Goal: Transaction & Acquisition: Purchase product/service

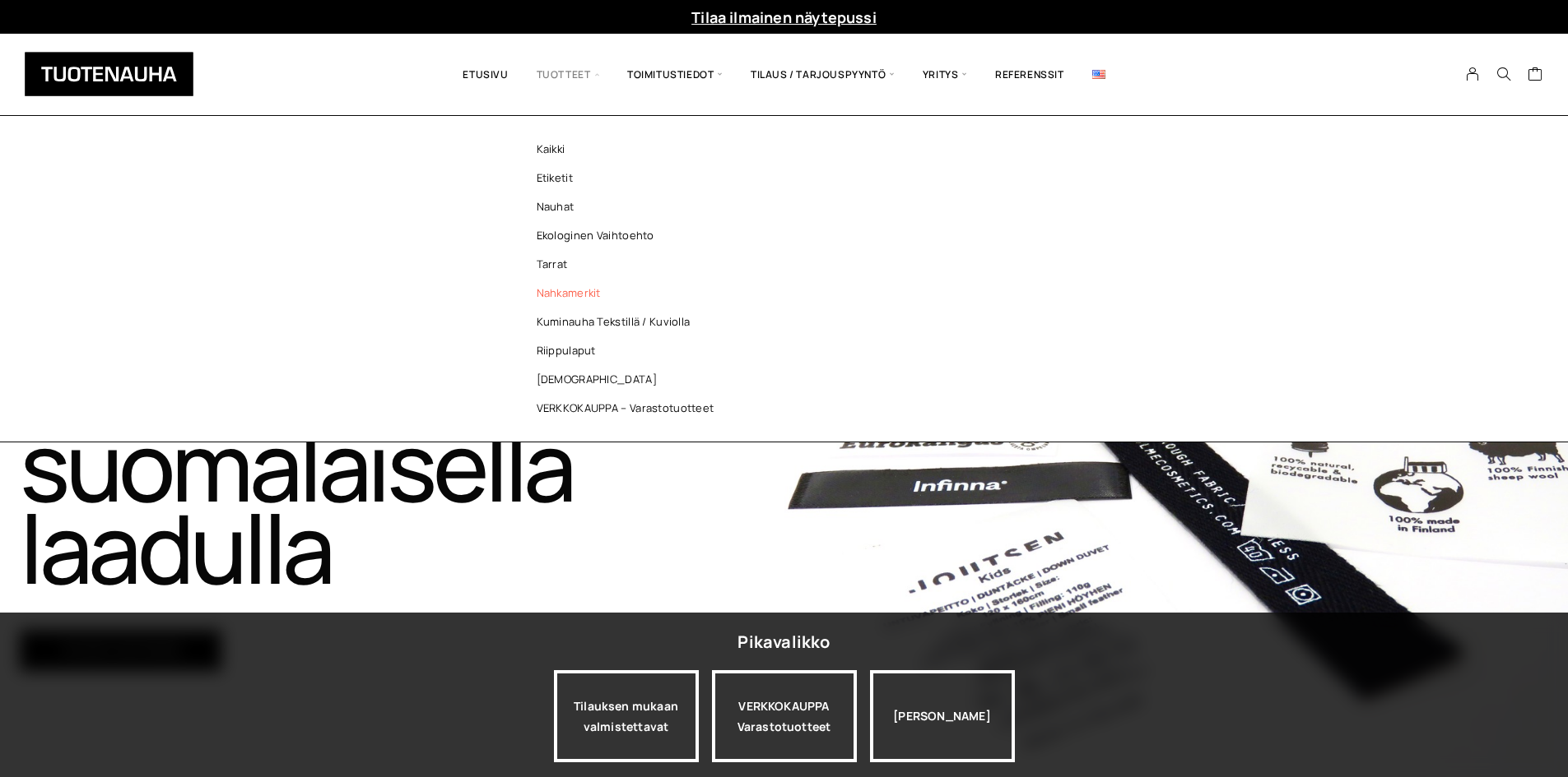
click at [573, 305] on link "Nahkamerkit" at bounding box center [630, 293] width 238 height 29
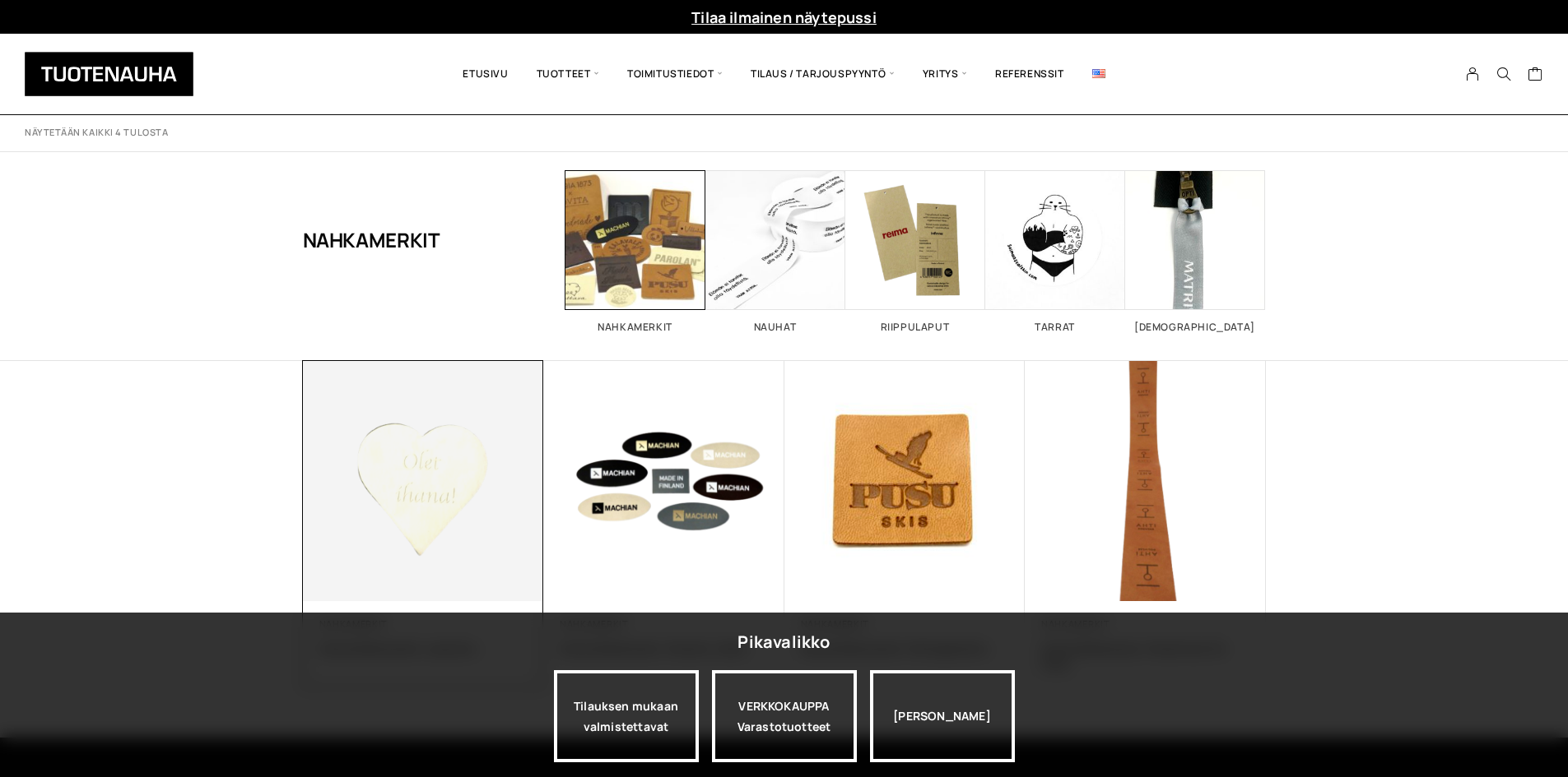
click at [416, 483] on img at bounding box center [423, 481] width 253 height 253
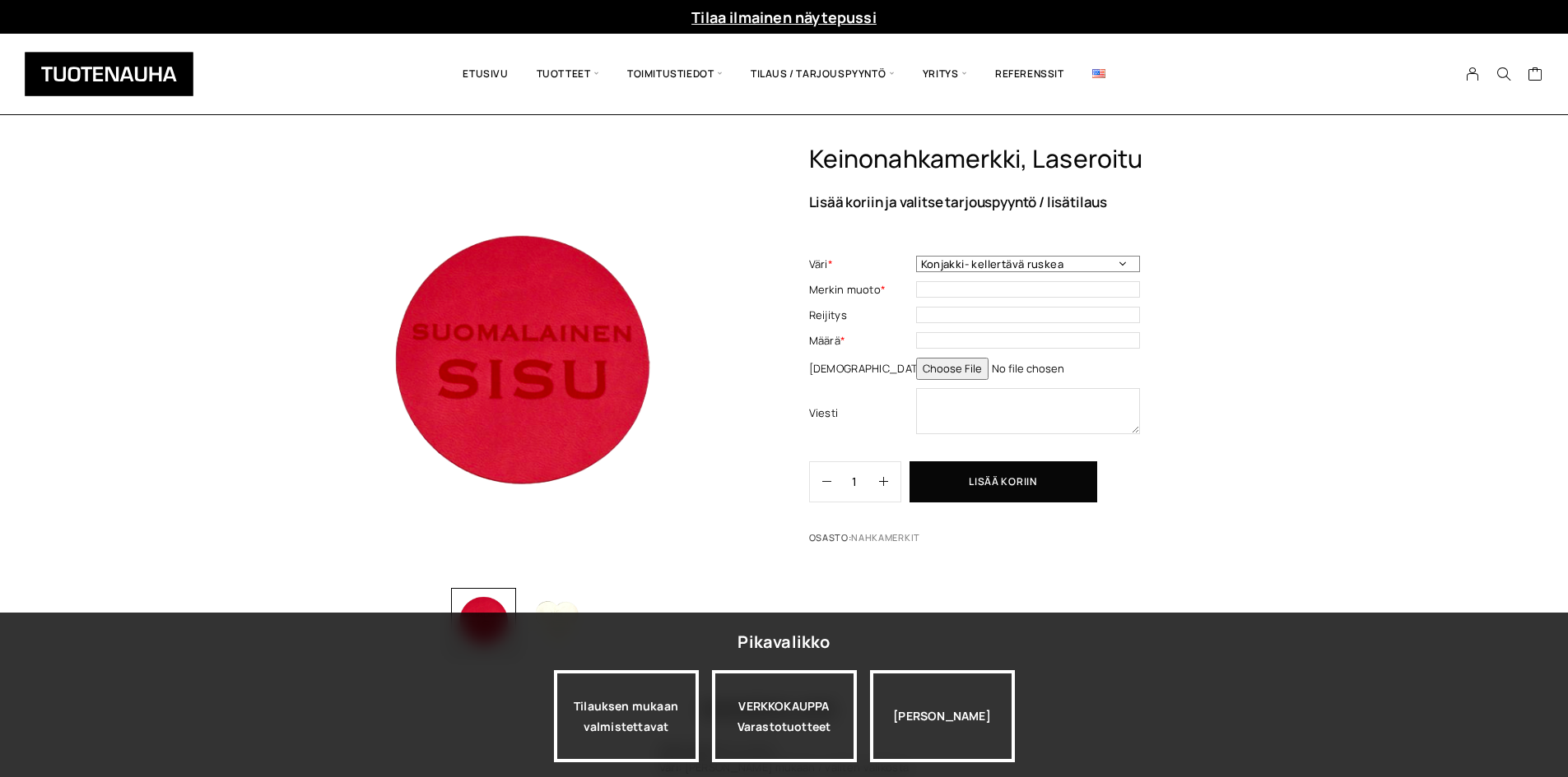
click at [1056, 270] on select "Konjakki- kellertävä ruskea Punainen Kiiltävä musta Kulta Keskiruskea Tummasini…" at bounding box center [1027, 263] width 224 height 17
click at [986, 762] on div "Jatka katselua" at bounding box center [942, 716] width 145 height 92
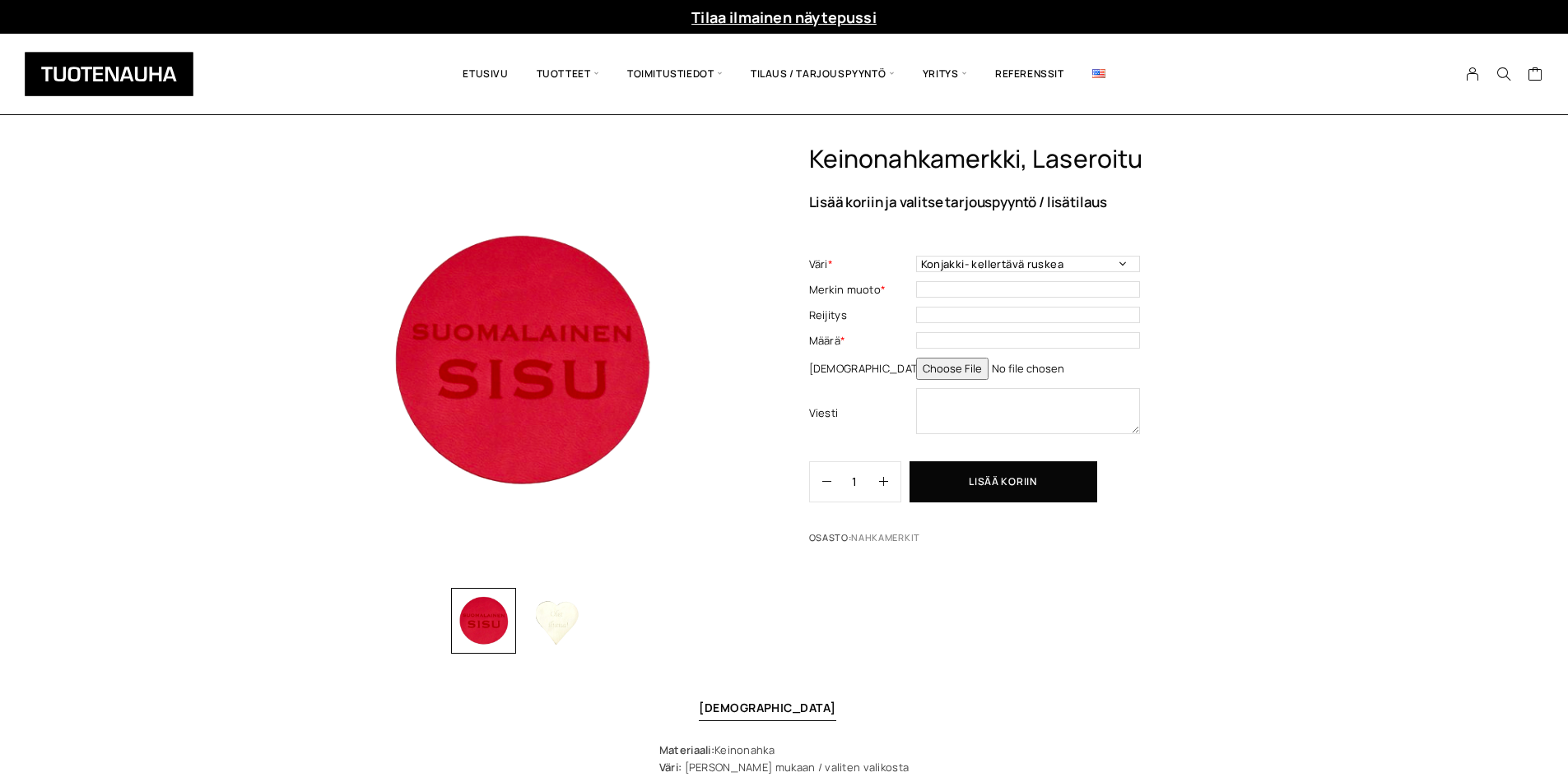
click at [1298, 451] on div "Keinonahkamerkki, laseroitu Lisää koriin ja valitse tarjouspyyntö / lisätilaus …" at bounding box center [784, 537] width 1568 height 786
click at [1070, 261] on select "Konjakki- kellertävä ruskea Punainen Kiiltävä musta Kulta Keskiruskea Tummasini…" at bounding box center [1027, 263] width 224 height 17
drag, startPoint x: 1284, startPoint y: 299, endPoint x: 1038, endPoint y: 134, distance: 296.2
click at [1284, 299] on div "Keinonahkamerkki, laseroitu Lisää koriin ja valitse tarjouspyyntö / lisätilaus …" at bounding box center [784, 537] width 1568 height 786
click at [1052, 269] on select "Konjakki- kellertävä ruskea Punainen Kiiltävä musta Kulta Keskiruskea Tummasini…" at bounding box center [1027, 263] width 224 height 17
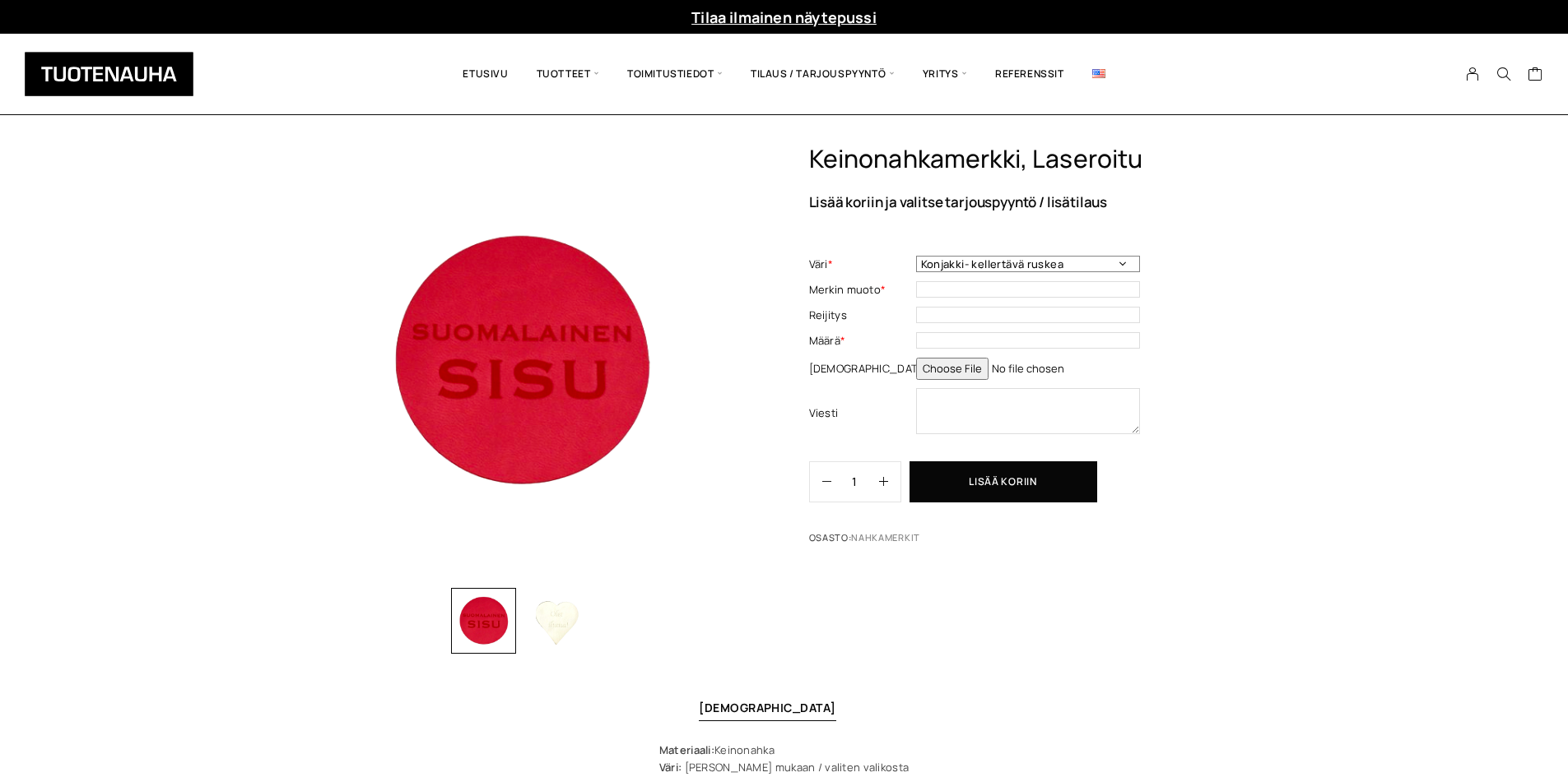
click at [1052, 269] on select "Konjakki- kellertävä ruskea Punainen Kiiltävä musta Kulta Keskiruskea Tummasini…" at bounding box center [1027, 263] width 224 height 17
click at [1297, 447] on div "Keinonahkamerkki, laseroitu Lisää koriin ja valitse tarjouspyyntö / lisätilaus …" at bounding box center [784, 537] width 1568 height 786
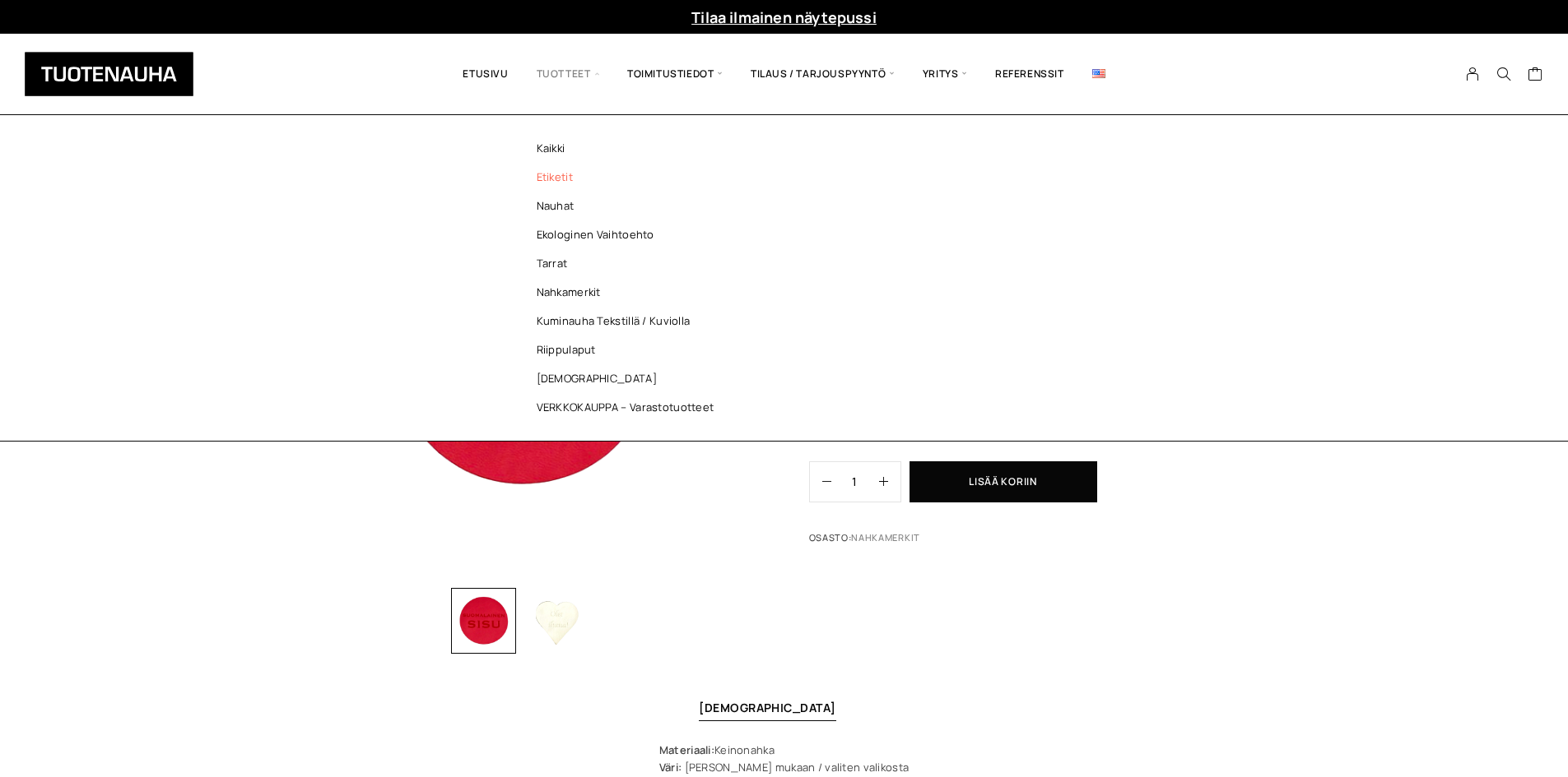
click at [567, 176] on link "Etiketit" at bounding box center [630, 176] width 238 height 29
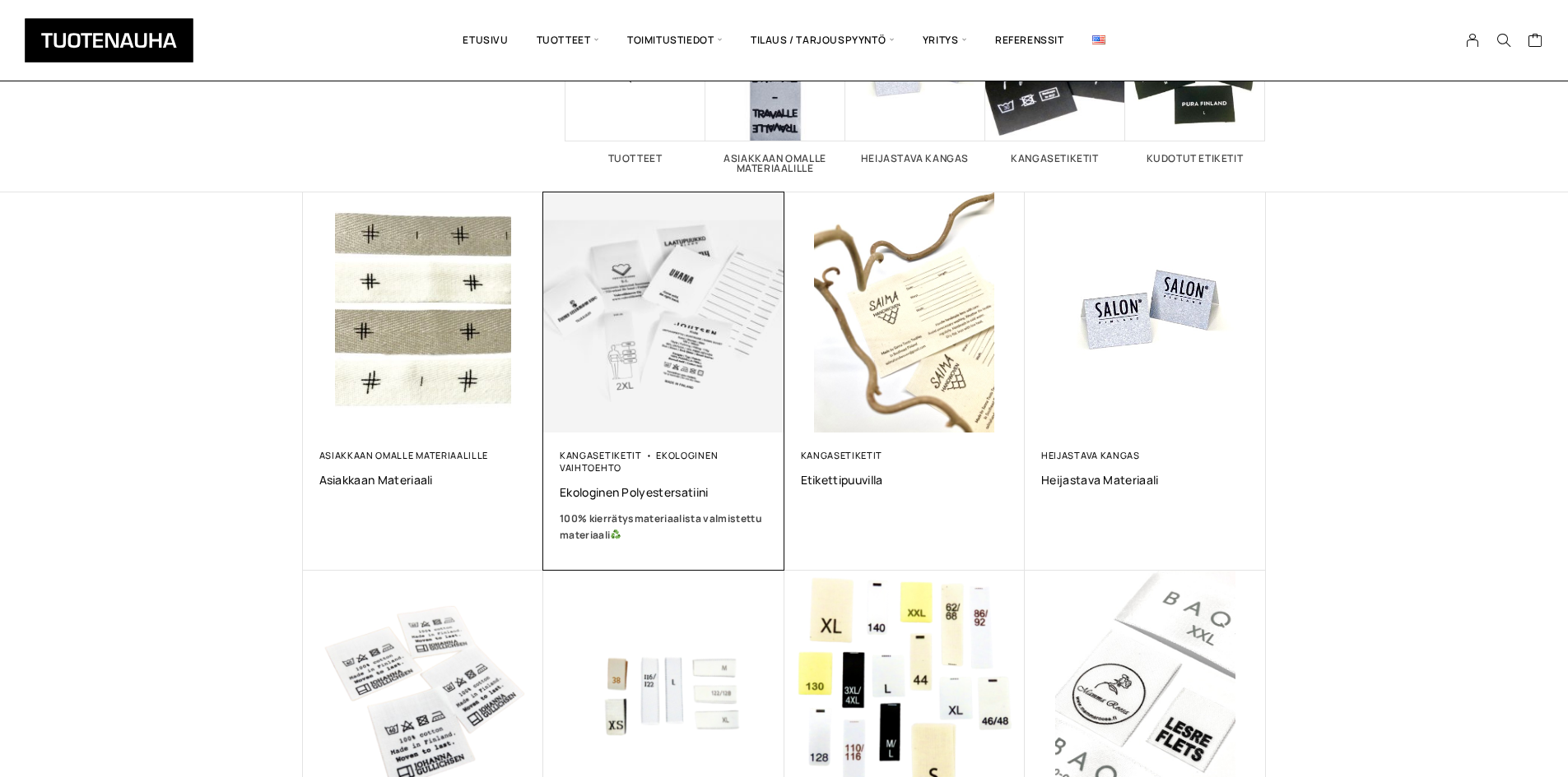
scroll to position [164, 0]
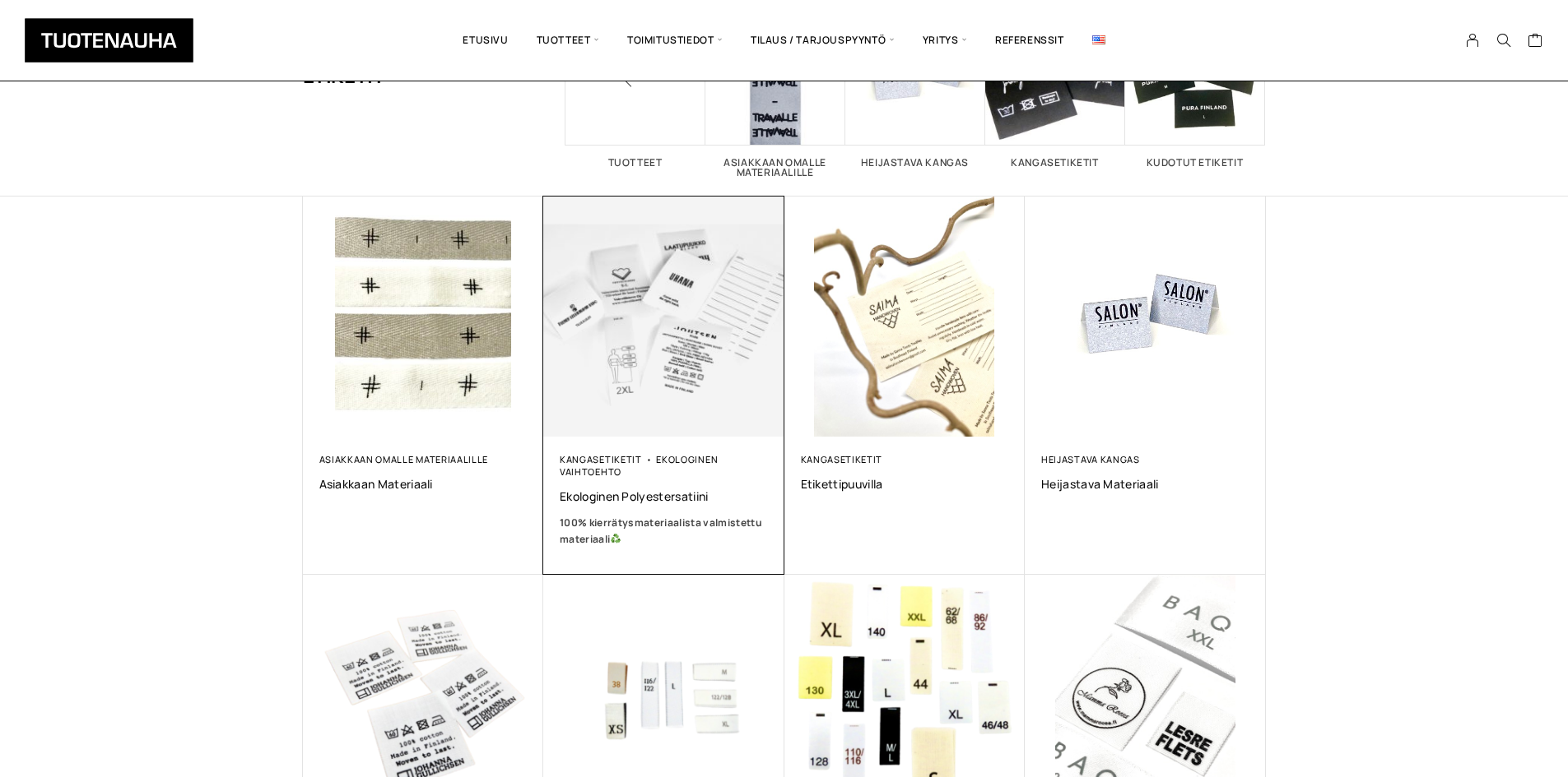
click at [657, 360] on img at bounding box center [664, 316] width 253 height 253
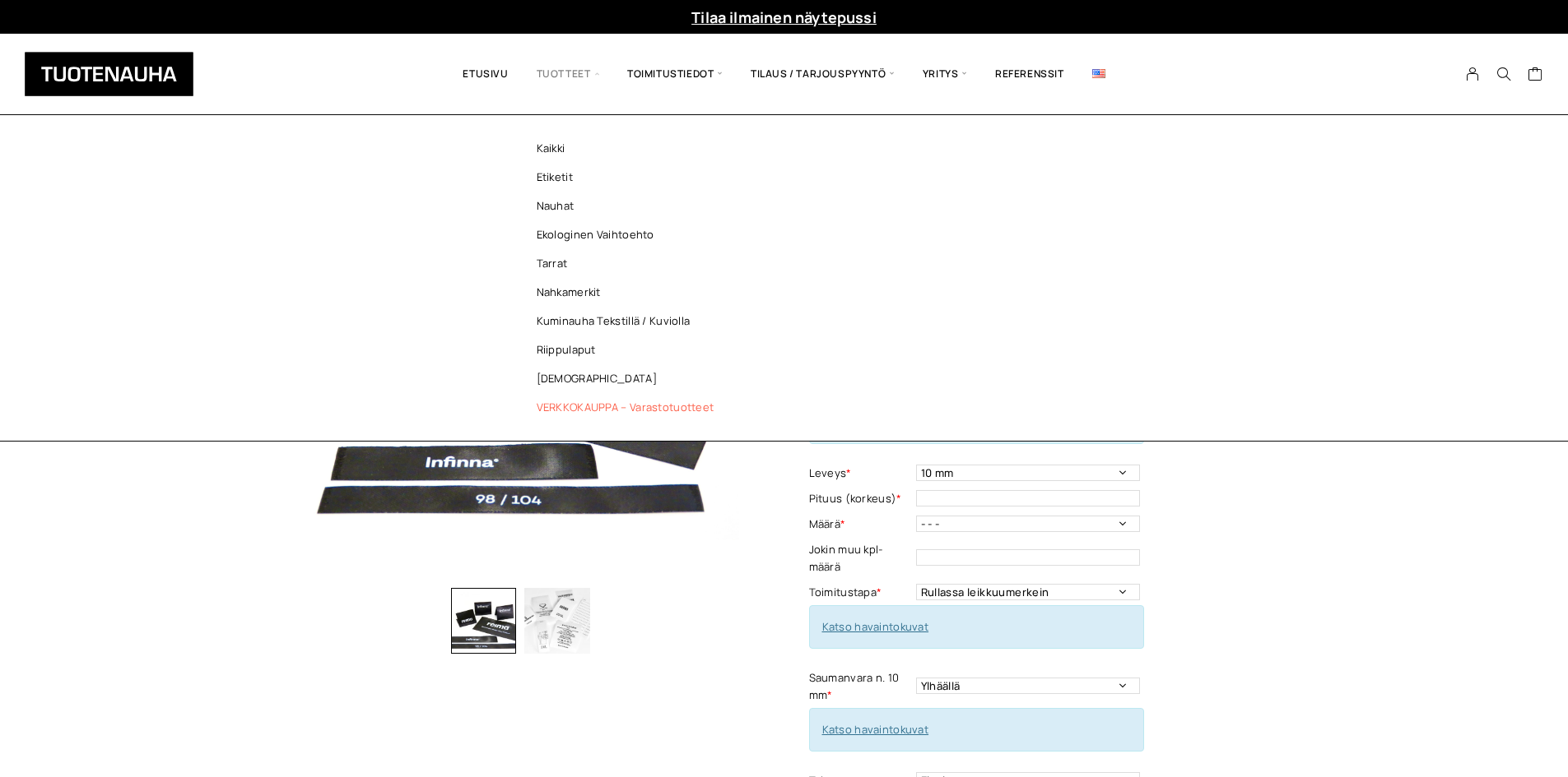
click at [603, 404] on link "VERKKOKAUPPA – Varastotuotteet" at bounding box center [630, 407] width 238 height 29
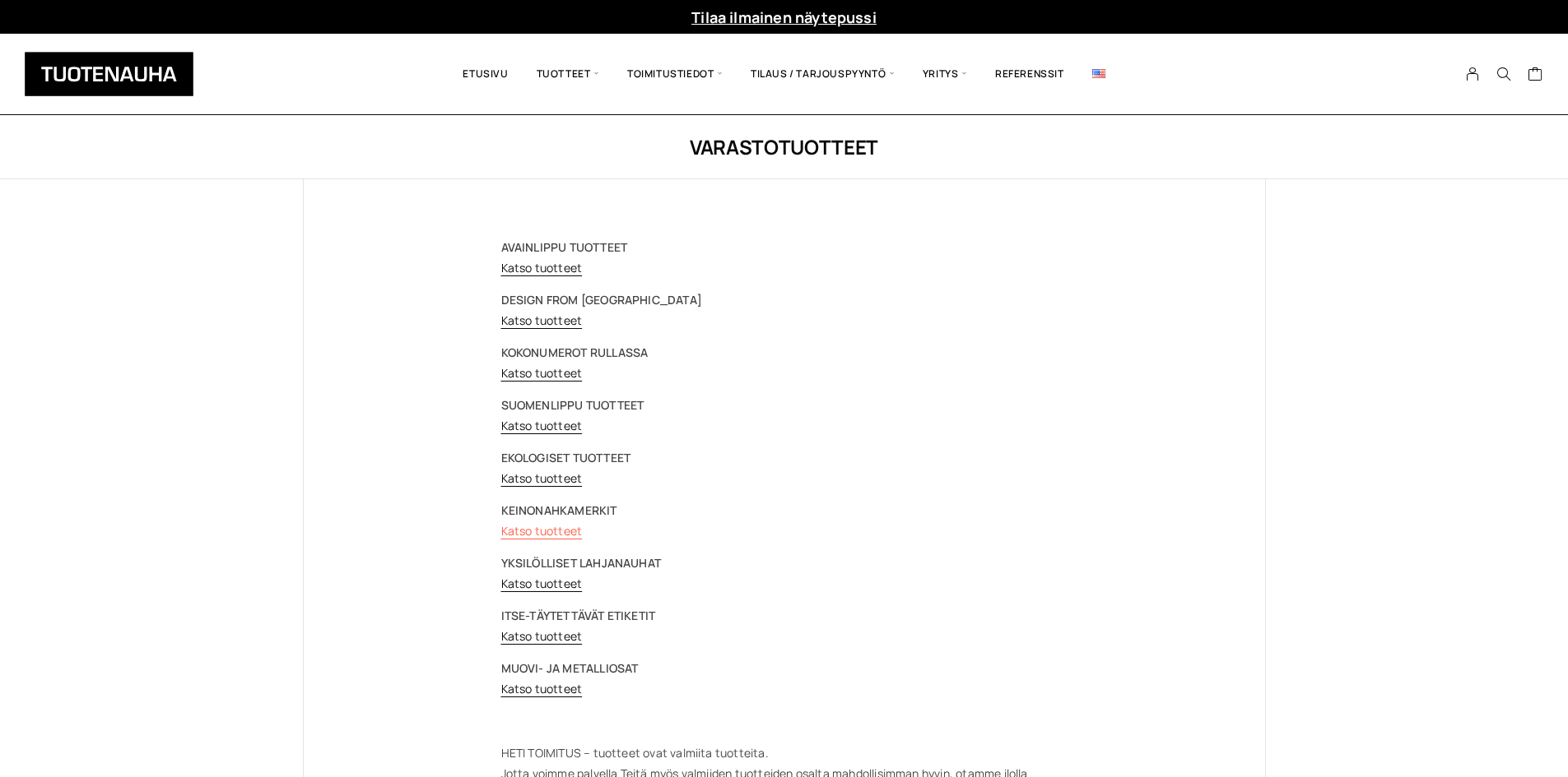
click at [541, 523] on link "Katso tuotteet" at bounding box center [542, 531] width 82 height 16
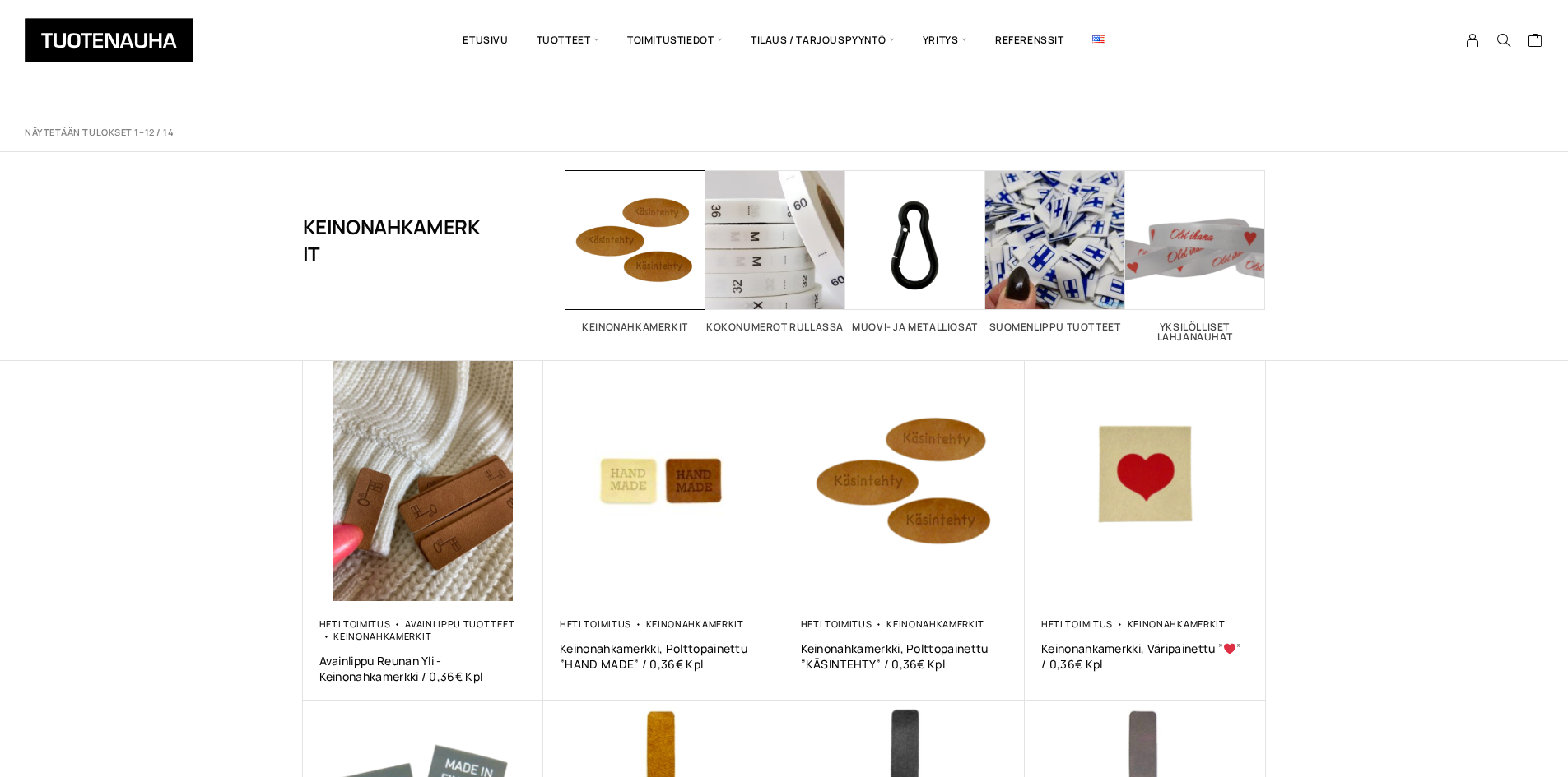
scroll to position [247, 0]
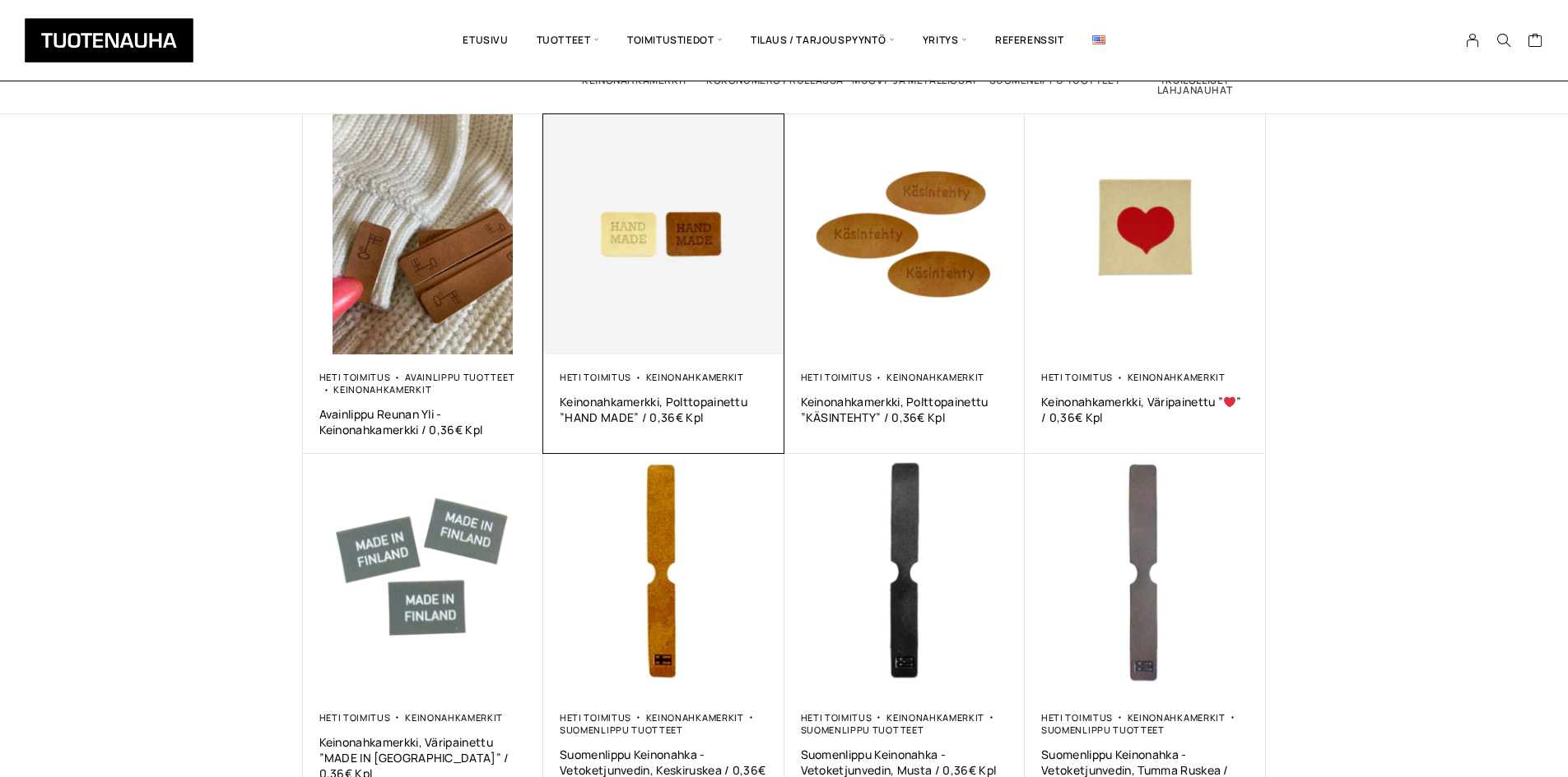
click at [729, 203] on img at bounding box center [664, 235] width 241 height 241
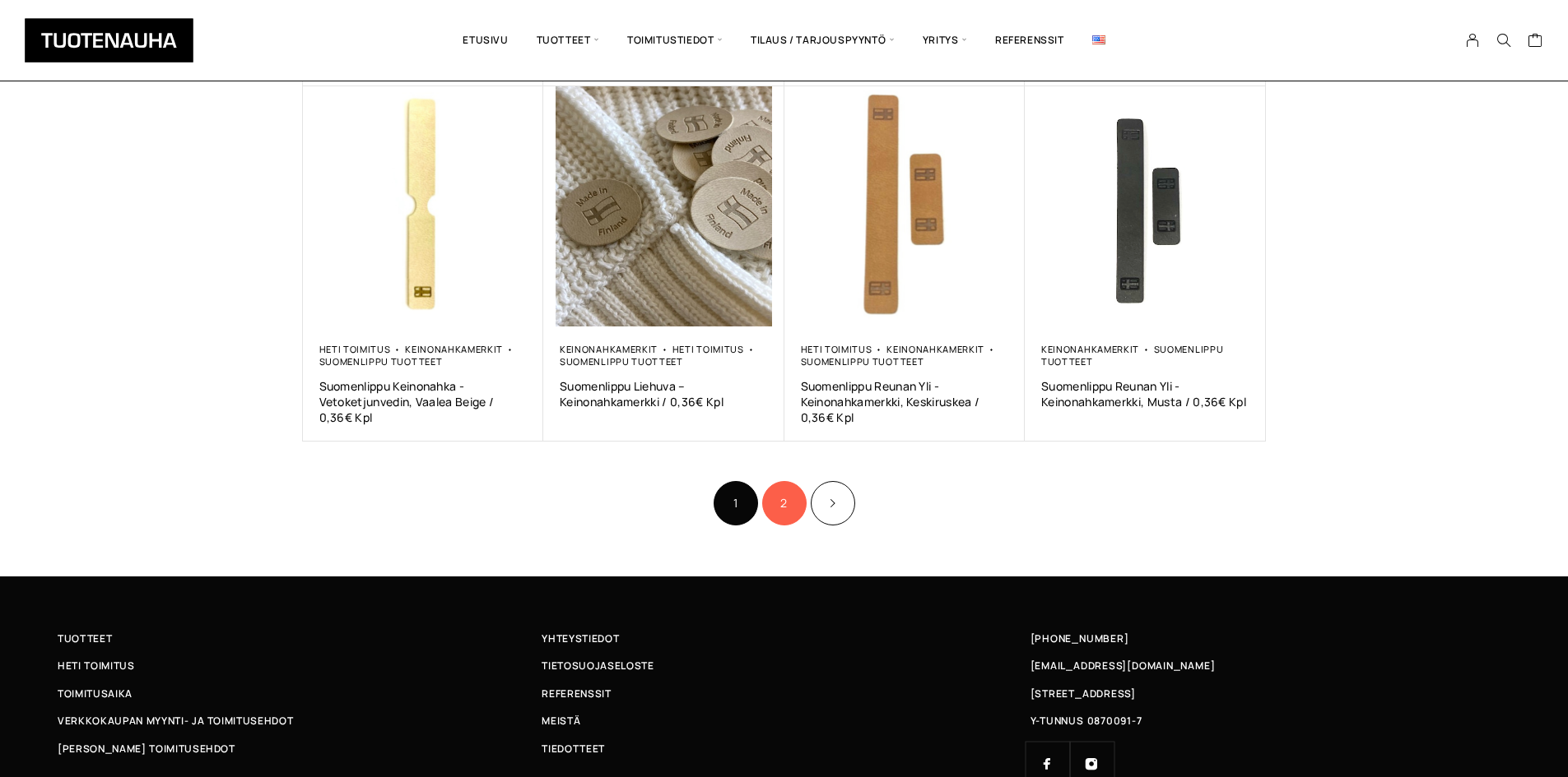
scroll to position [1058, 0]
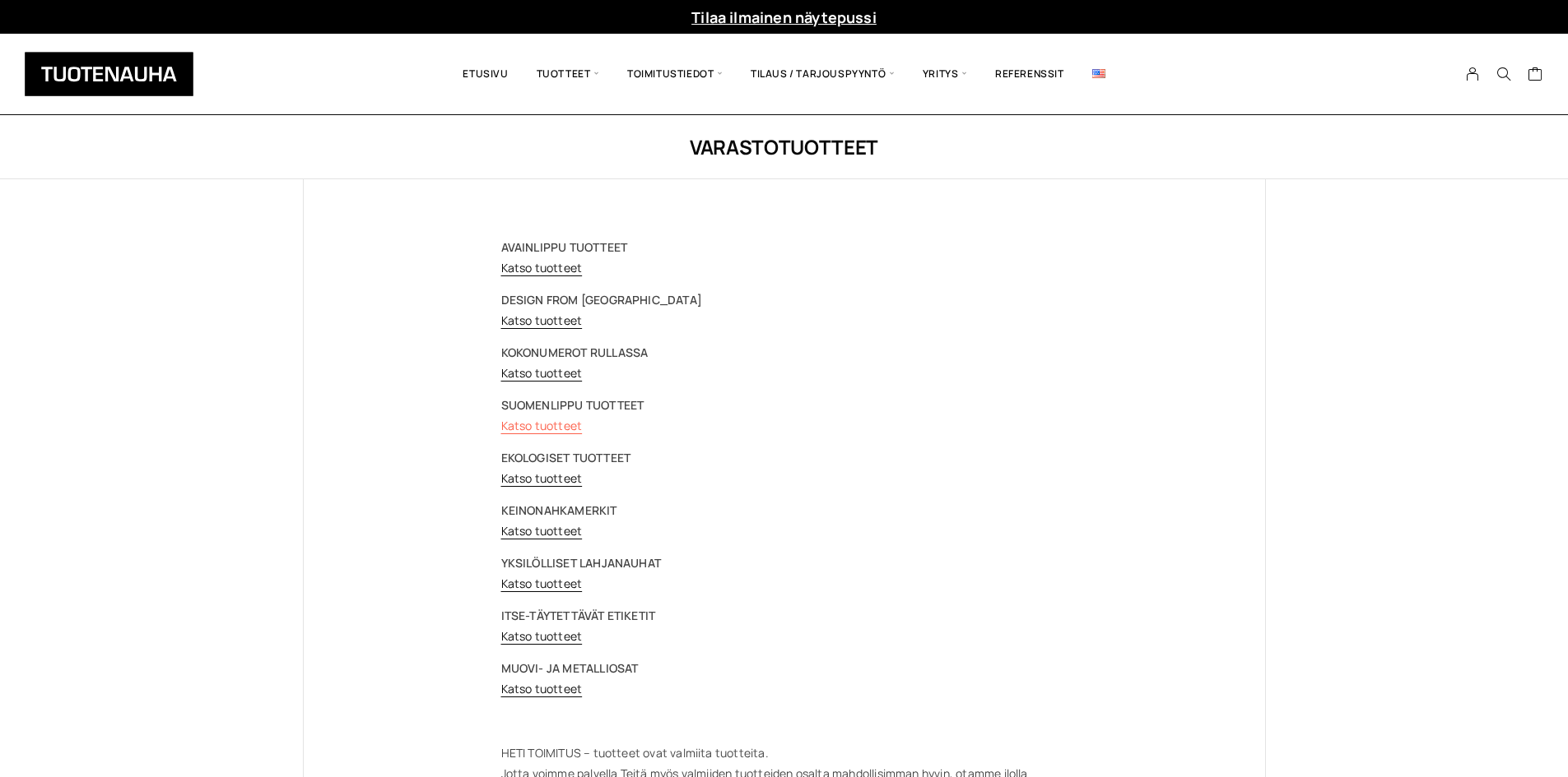
click at [570, 431] on link "Katso tuotteet" at bounding box center [542, 426] width 82 height 16
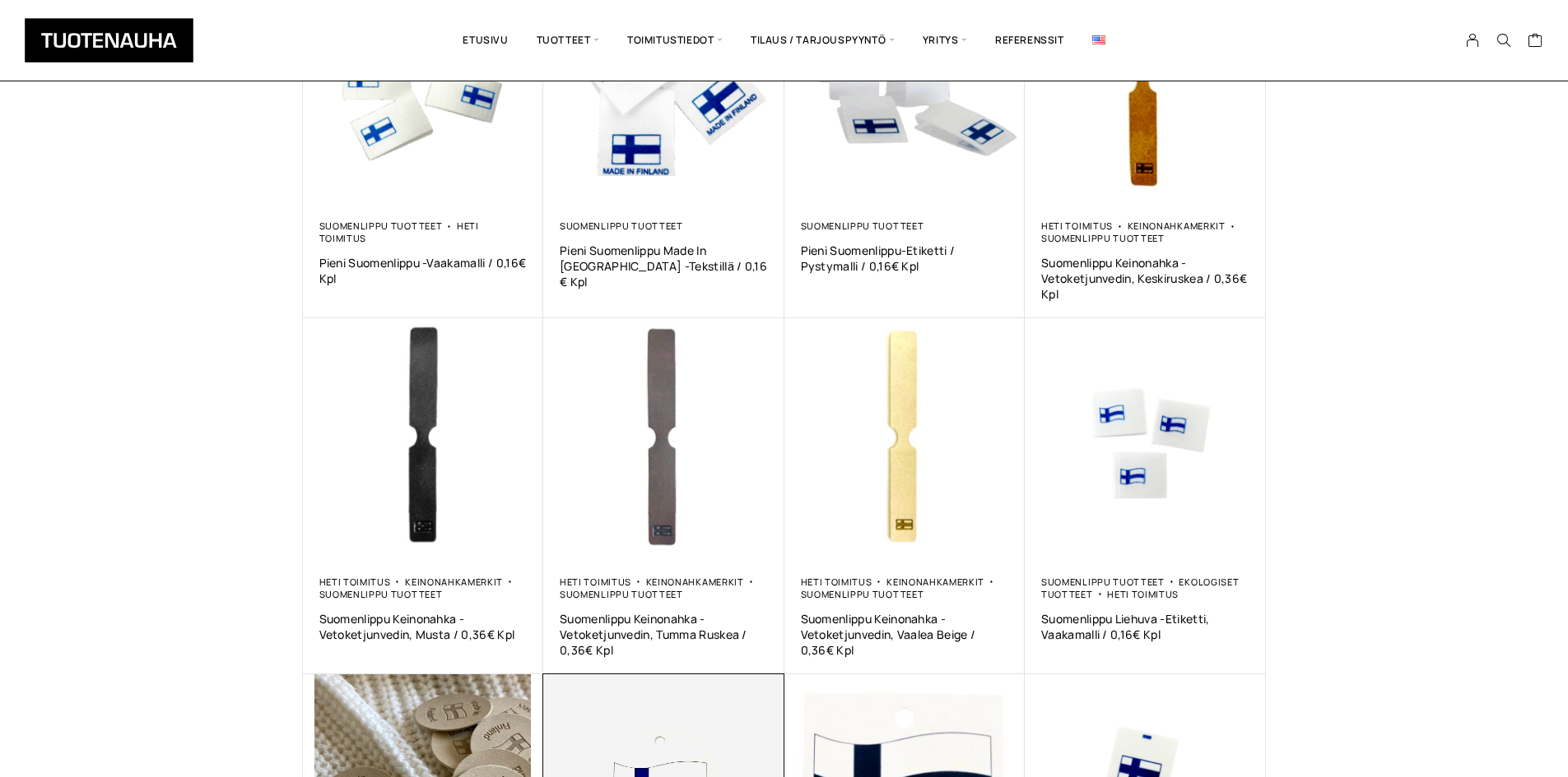
scroll to position [236, 0]
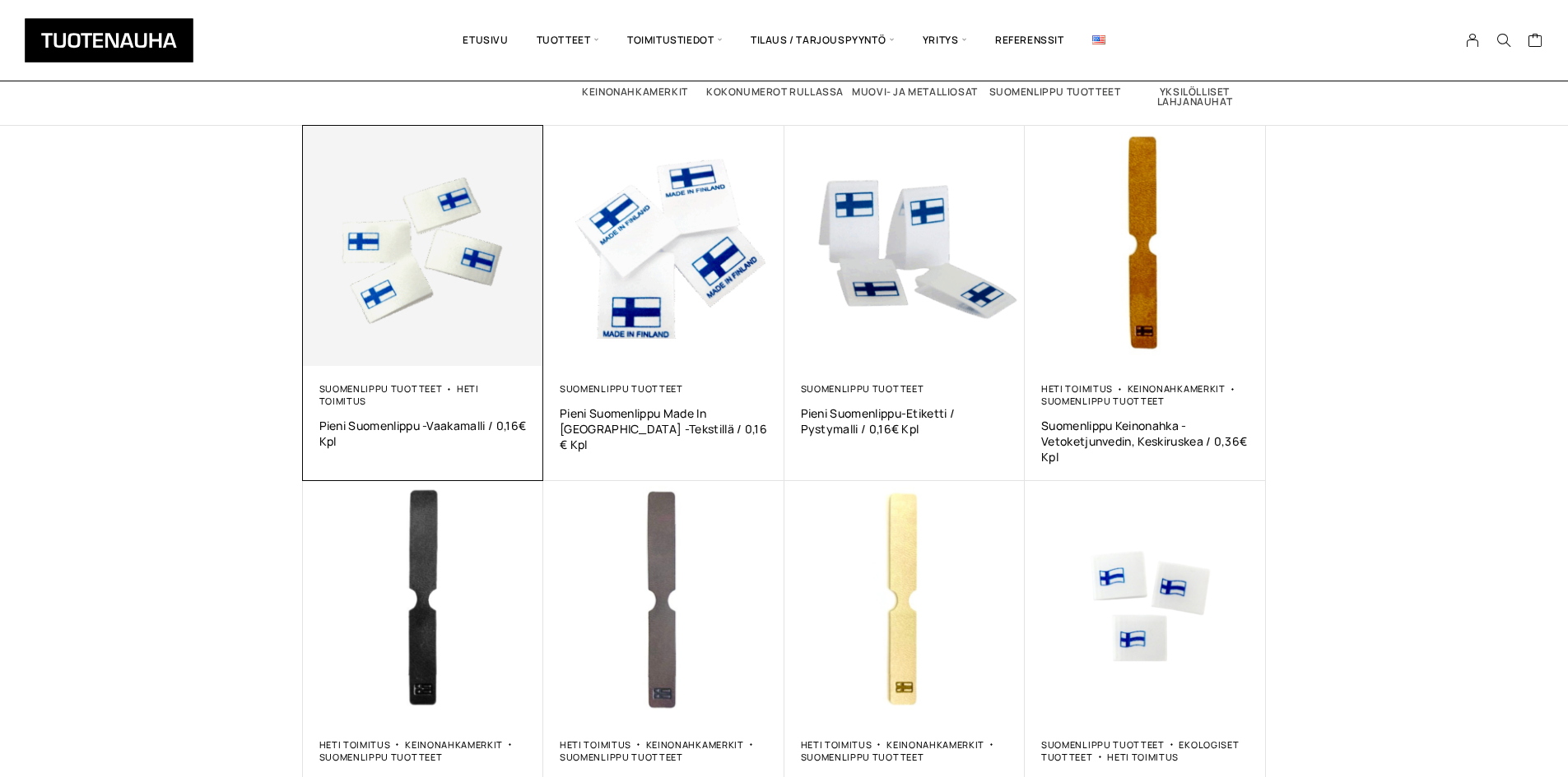
click at [404, 220] on img at bounding box center [423, 246] width 241 height 241
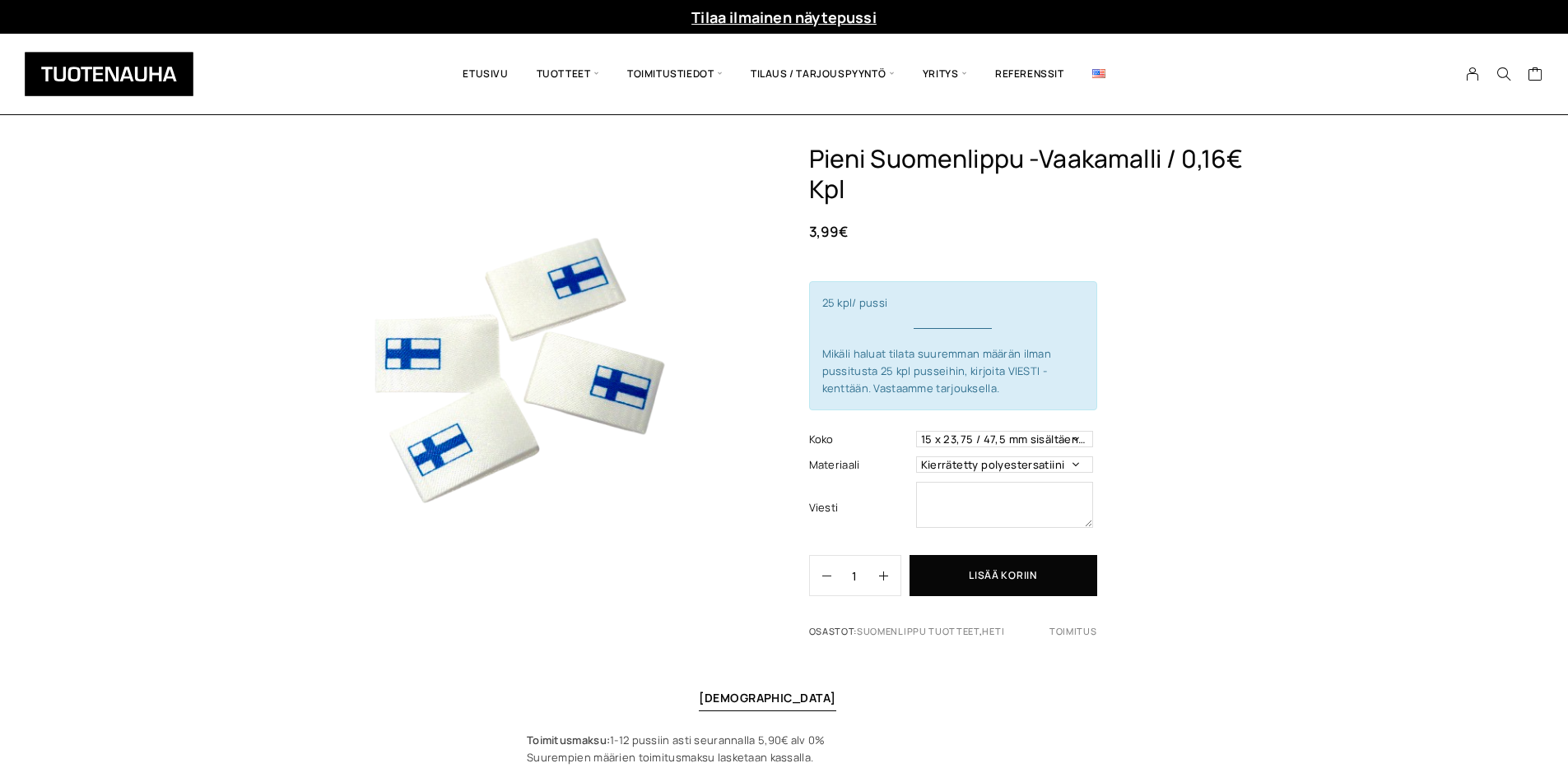
click at [91, 351] on div "Pieni Suomenlippu -vaakamalli / 0,16€ kpl 3,99 € 25 kpl/ pussi Mikäli haluat ti…" at bounding box center [784, 543] width 1568 height 798
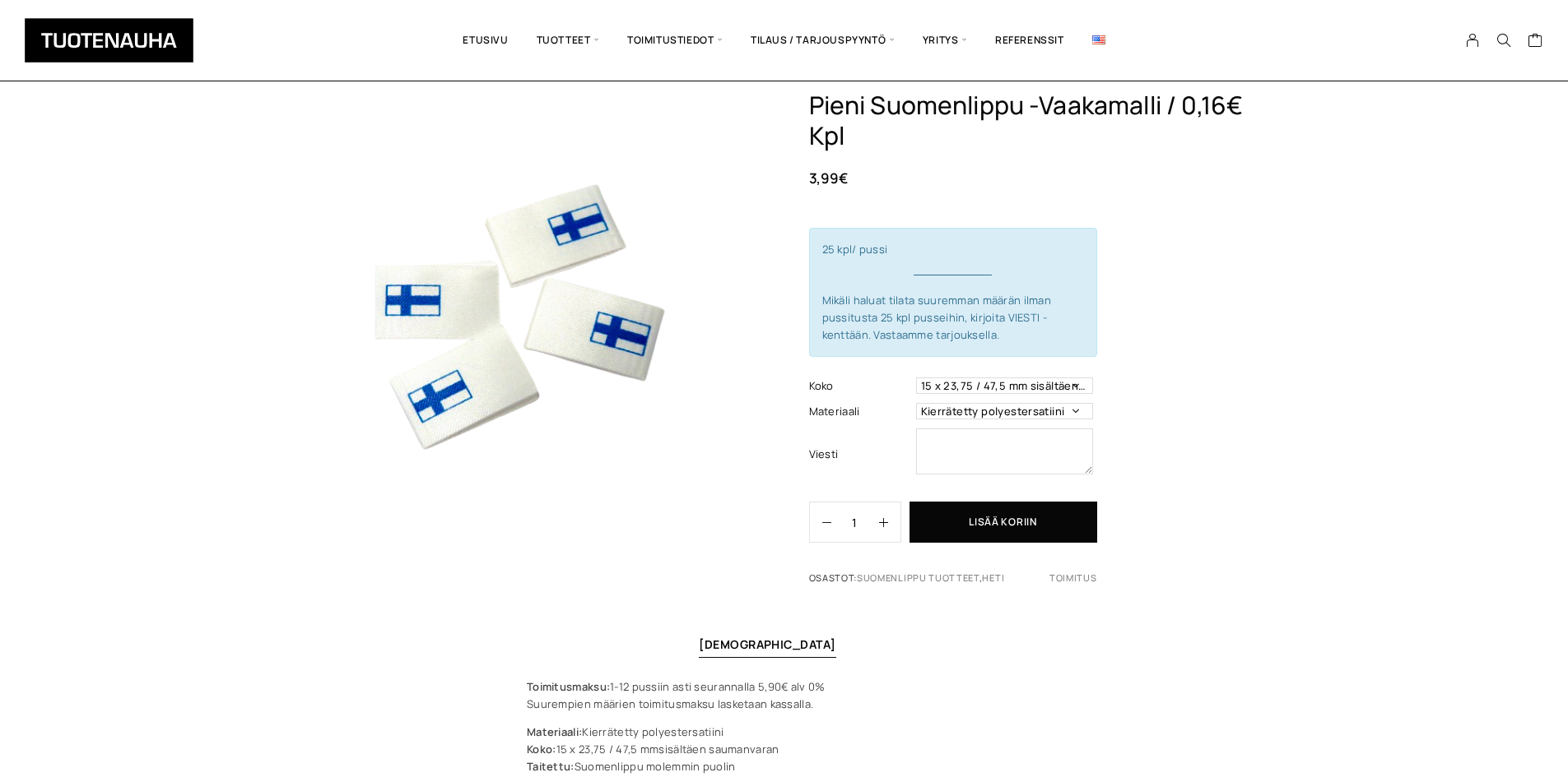
scroll to position [83, 0]
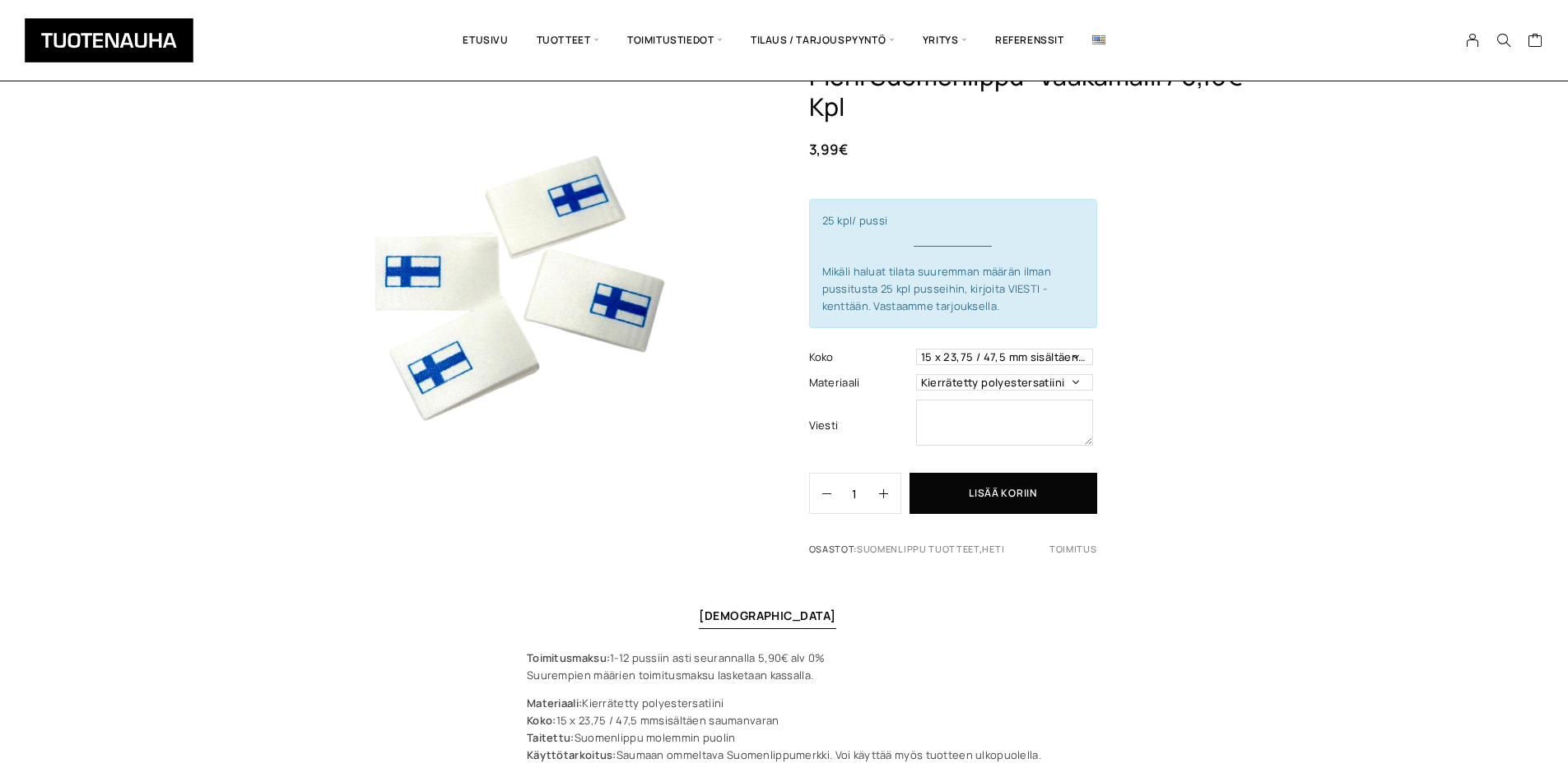
click at [1337, 470] on div "Pieni Suomenlippu -vaakamalli / 0,16€ kpl 3,99 € 25 kpl/ pussi Mikäli haluat ti…" at bounding box center [784, 461] width 1568 height 798
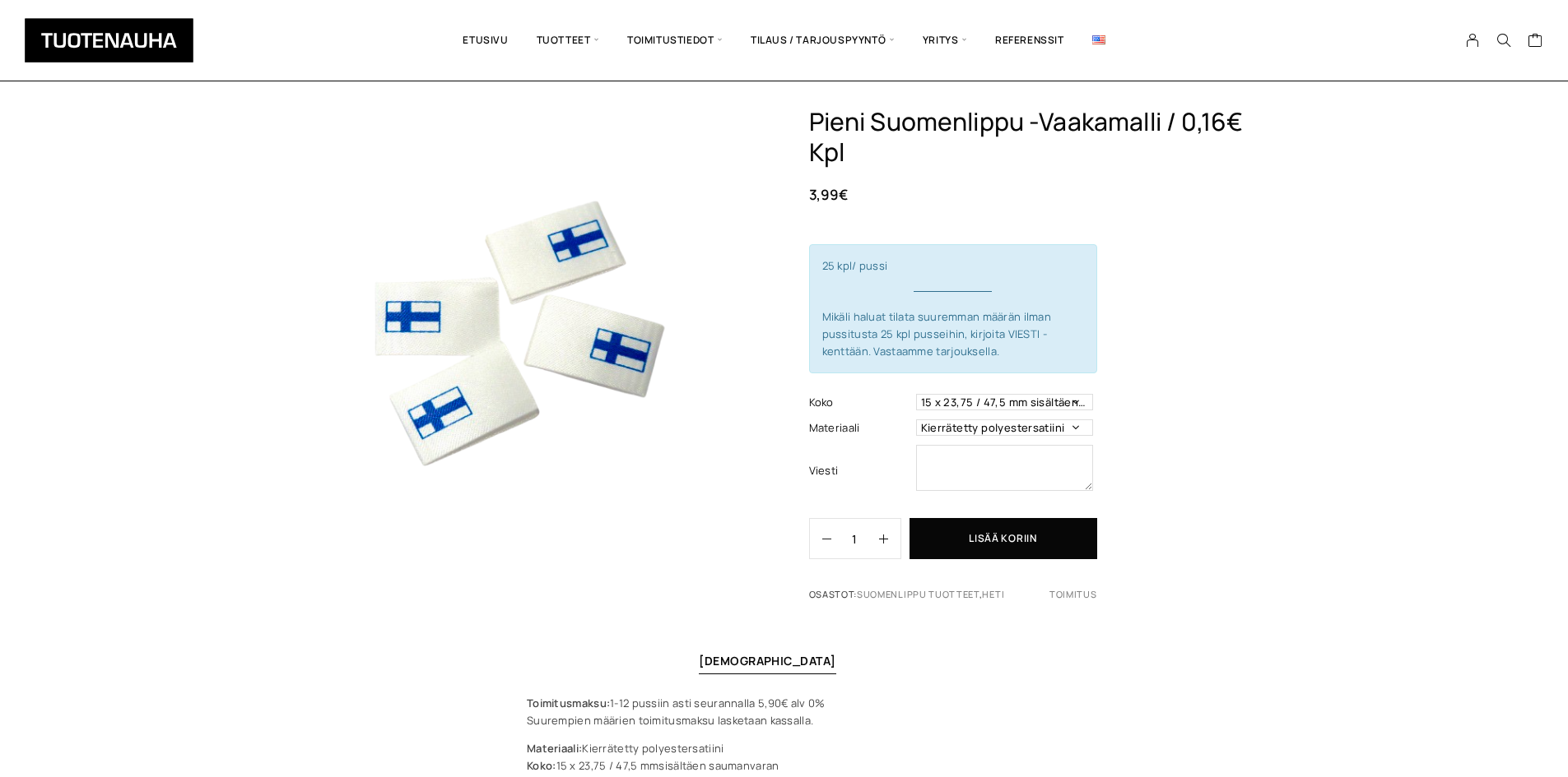
scroll to position [0, 0]
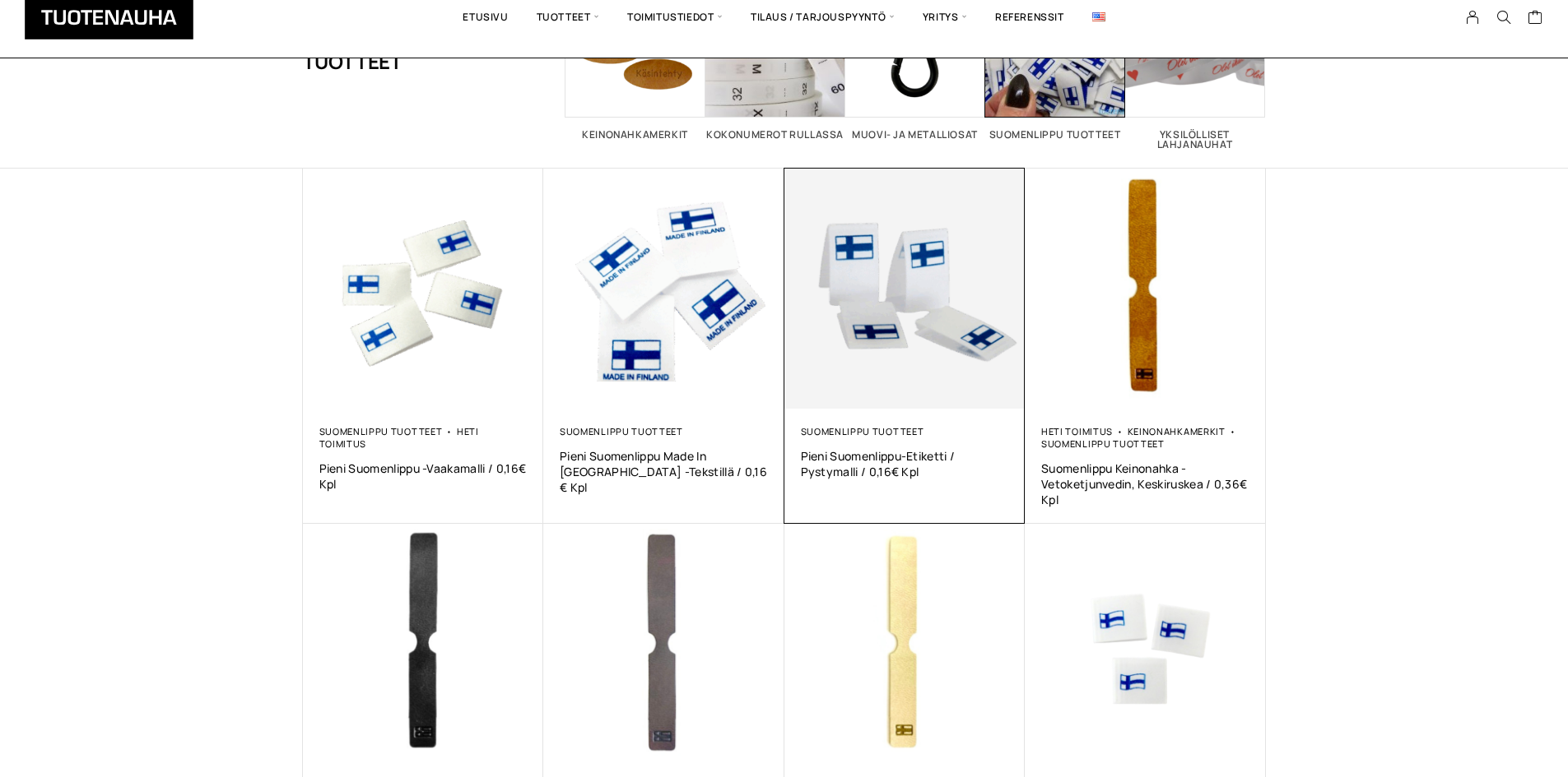
scroll to position [236, 0]
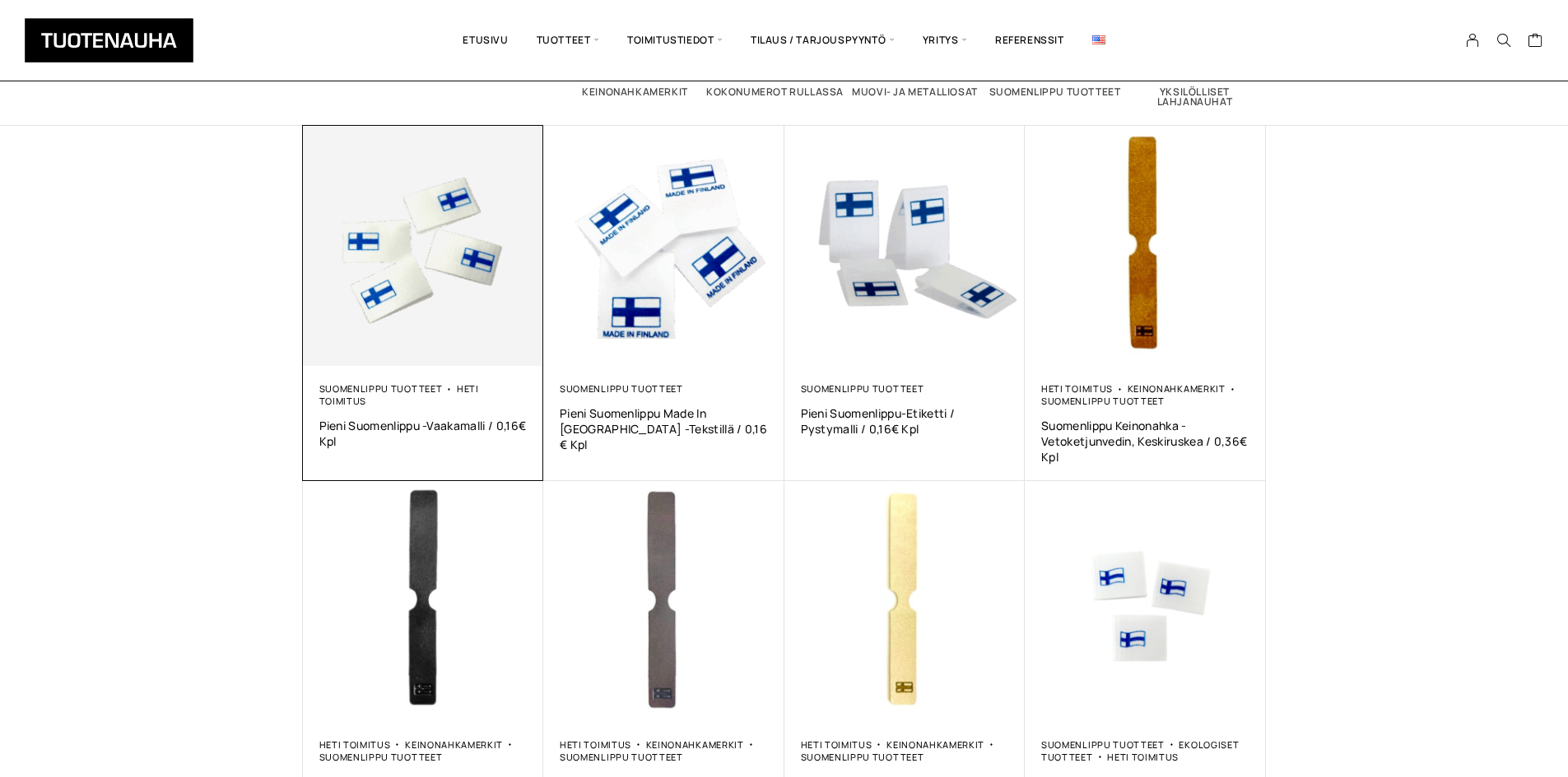
click at [342, 305] on img at bounding box center [423, 246] width 241 height 241
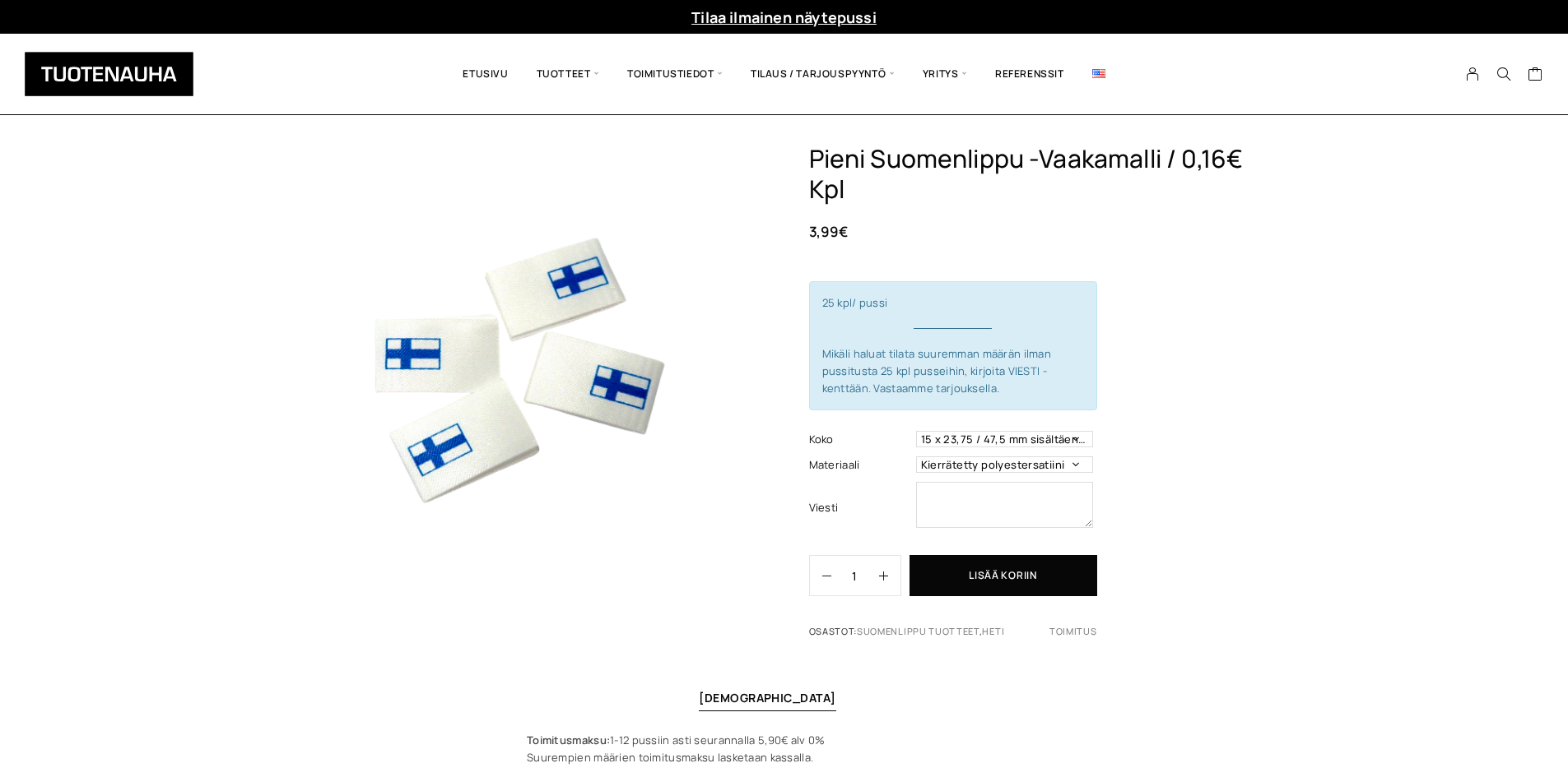
click at [939, 248] on div "Pieni Suomenlippu -vaakamalli / 0,16€ kpl 3,99 € 25 kpl/ pussi Mikäli haluat ti…" at bounding box center [1037, 399] width 457 height 509
